Goal: Check status: Check status

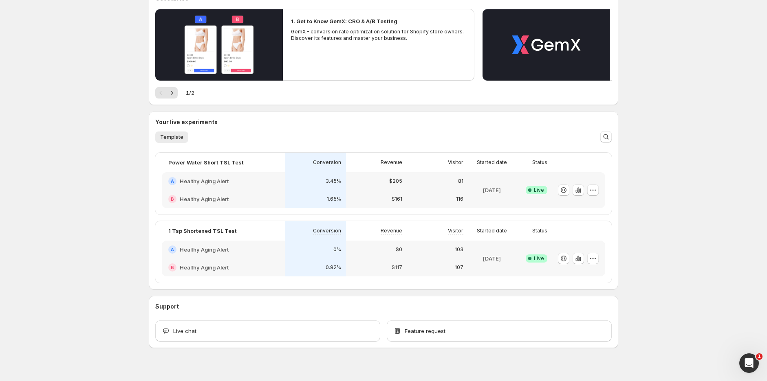
scroll to position [98, 0]
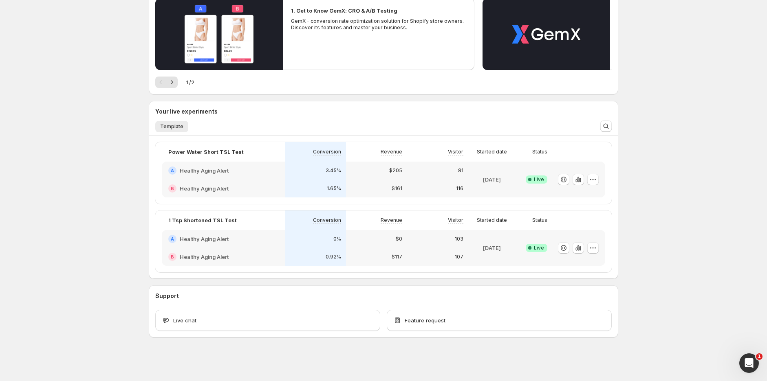
click at [341, 165] on div "3.45%" at bounding box center [315, 171] width 61 height 18
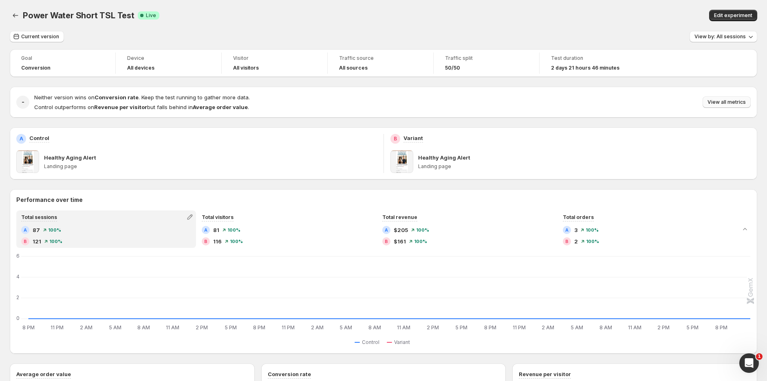
click at [736, 104] on span "View all metrics" at bounding box center [726, 102] width 38 height 7
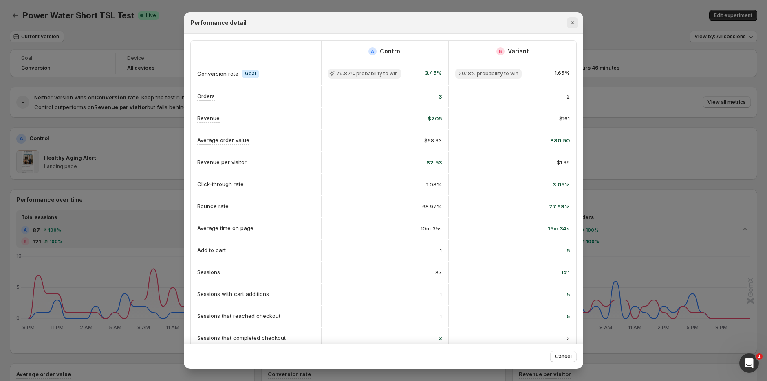
click at [573, 24] on icon "Close" at bounding box center [572, 22] width 3 height 3
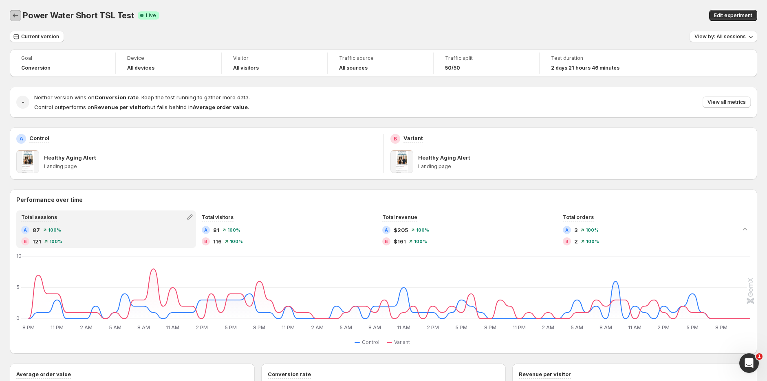
drag, startPoint x: 14, startPoint y: 15, endPoint x: 66, endPoint y: 25, distance: 53.4
click at [14, 15] on icon "Back" at bounding box center [15, 15] width 5 height 4
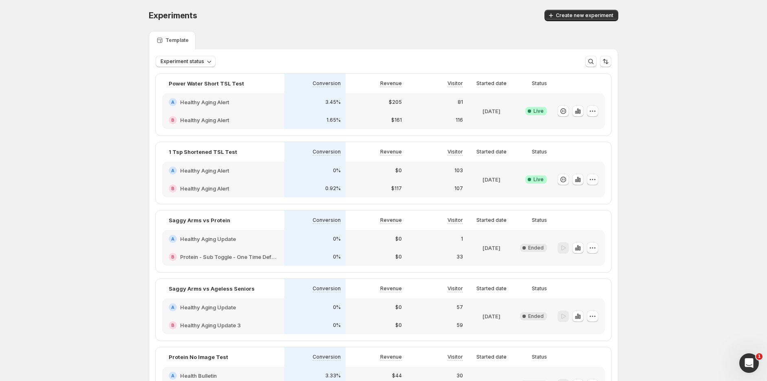
click at [233, 183] on div "B Healthy Aging Alert" at bounding box center [223, 189] width 122 height 18
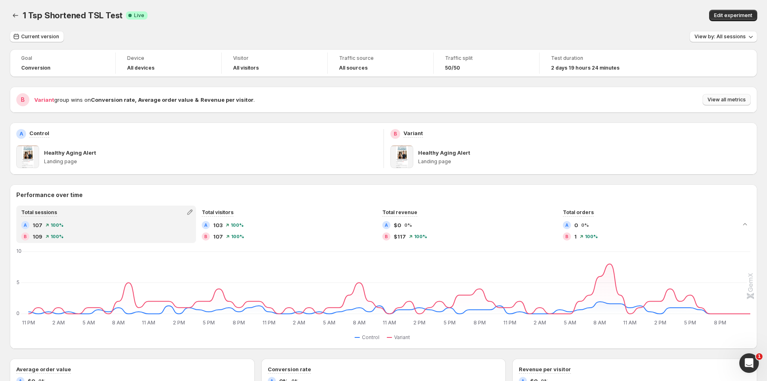
click at [719, 101] on span "View all metrics" at bounding box center [726, 100] width 38 height 7
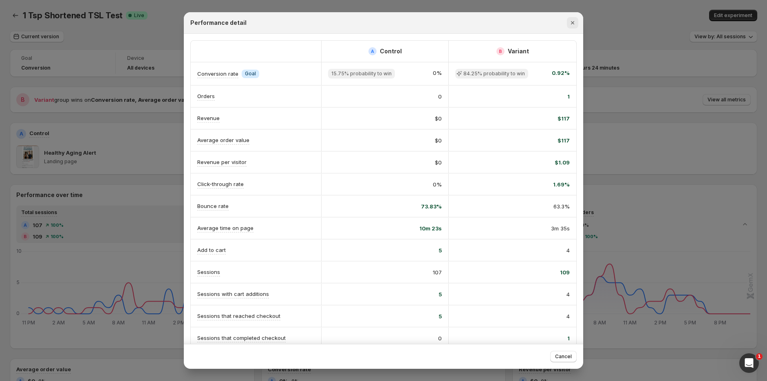
click at [572, 21] on icon "Close" at bounding box center [572, 23] width 8 height 8
